Goal: Find specific page/section: Find specific page/section

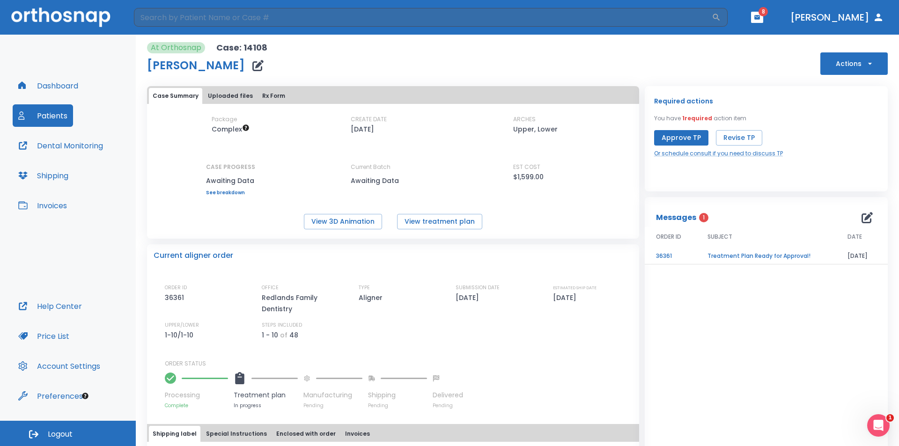
click at [43, 120] on button "Patients" at bounding box center [43, 115] width 60 height 22
